Goal: Use online tool/utility: Utilize a website feature to perform a specific function

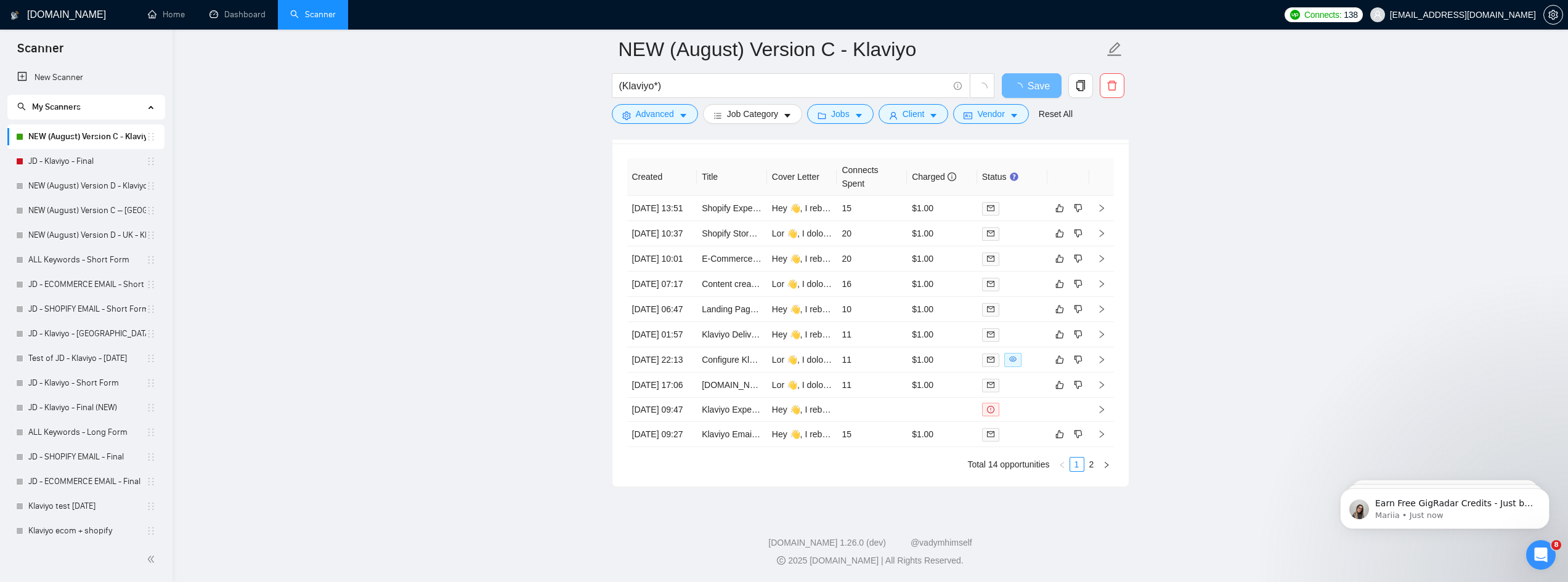
scroll to position [3091, 0]
click at [1095, 471] on link "2" at bounding box center [1091, 464] width 14 height 14
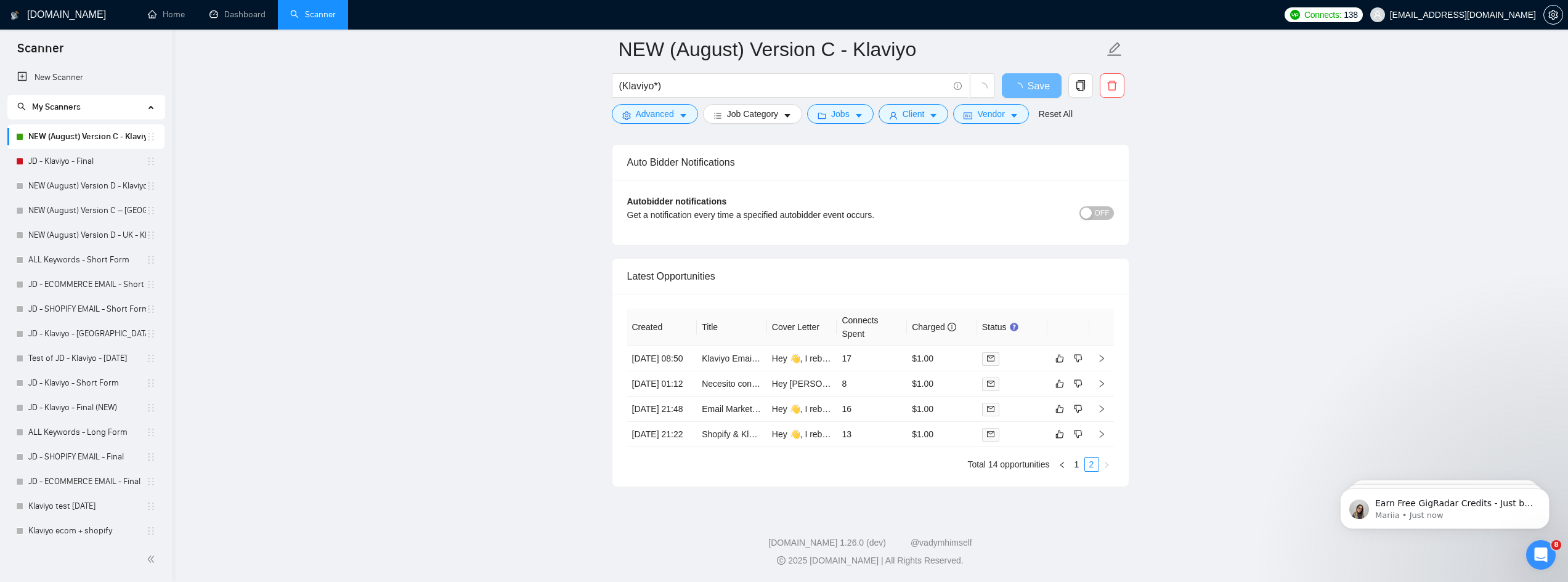
scroll to position [2916, 0]
click at [1078, 460] on link "1" at bounding box center [1077, 464] width 14 height 14
